Goal: Find specific page/section: Find specific page/section

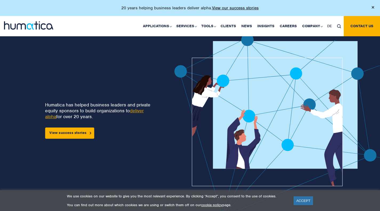
click at [340, 26] on img at bounding box center [339, 26] width 4 height 4
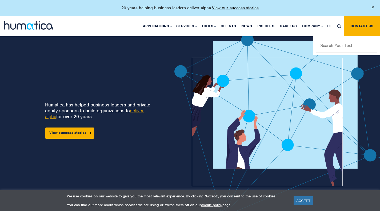
click at [330, 46] on input "text" at bounding box center [346, 46] width 61 height 14
type input "[PERSON_NAME]"
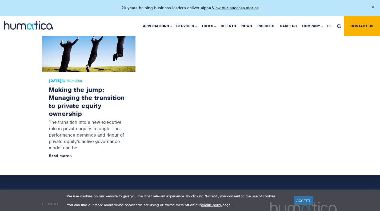
scroll to position [53, 0]
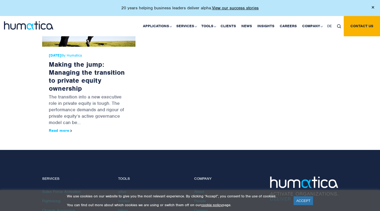
click at [57, 132] on link "Read more" at bounding box center [60, 130] width 23 height 5
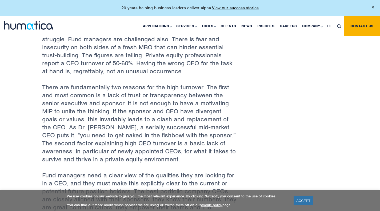
scroll to position [213, 0]
